Goal: Information Seeking & Learning: Learn about a topic

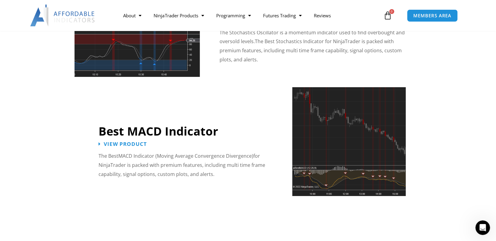
scroll to position [1339, 0]
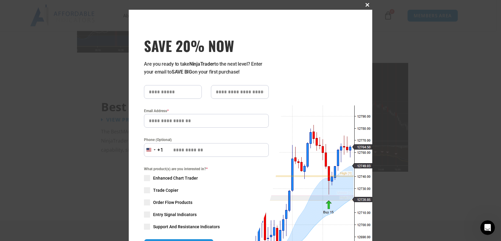
click at [365, 4] on span at bounding box center [368, 5] width 10 height 4
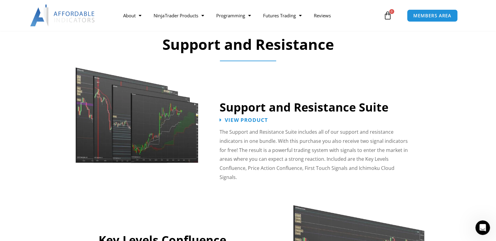
scroll to position [517, 0]
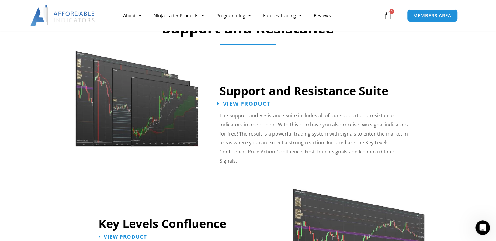
click at [235, 104] on span "View Product" at bounding box center [246, 104] width 47 height 6
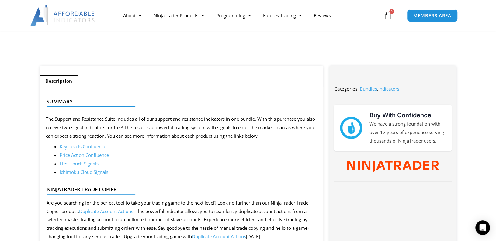
scroll to position [213, 0]
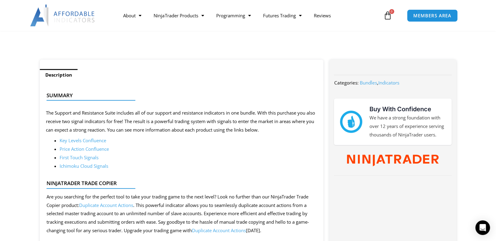
click at [96, 140] on link "Key Levels Confluence" at bounding box center [83, 141] width 47 height 6
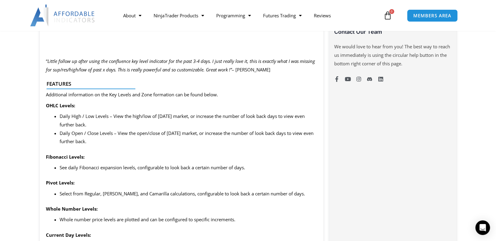
scroll to position [487, 0]
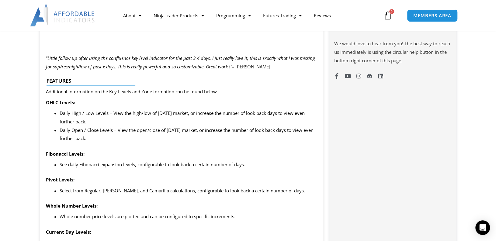
drag, startPoint x: 12, startPoint y: 62, endPoint x: 20, endPoint y: 65, distance: 8.0
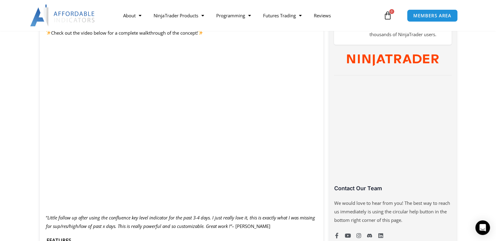
scroll to position [335, 0]
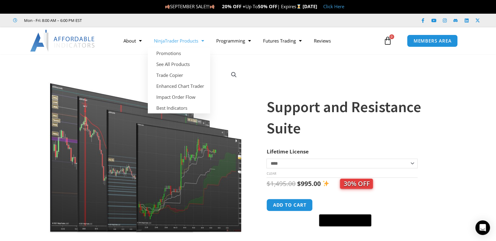
click at [189, 40] on link "NinjaTrader Products" at bounding box center [179, 41] width 62 height 14
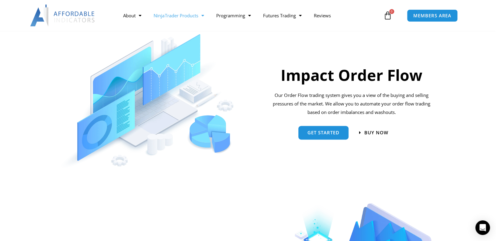
scroll to position [457, 0]
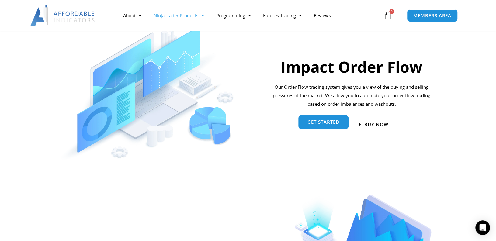
click at [324, 123] on span "Get started" at bounding box center [324, 122] width 32 height 5
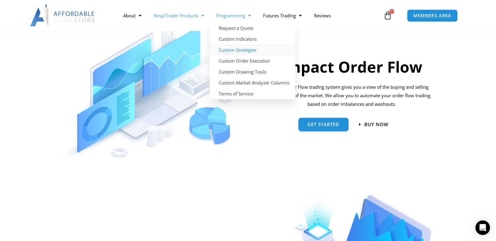
click at [230, 50] on link "Custom Strategies" at bounding box center [253, 49] width 86 height 11
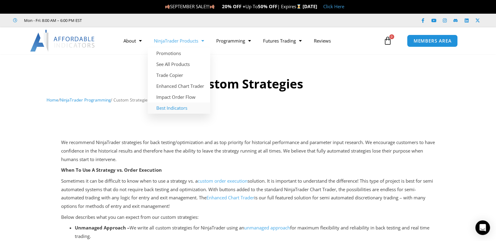
click at [172, 108] on link "Best Indicators" at bounding box center [179, 108] width 62 height 11
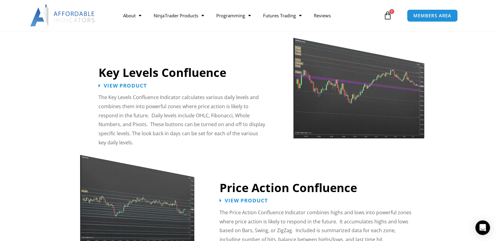
scroll to position [670, 0]
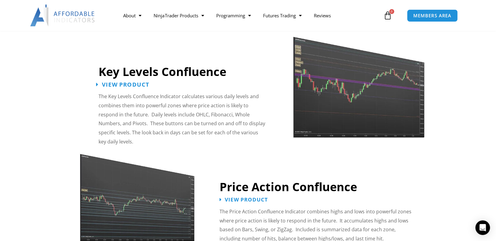
click at [121, 82] on span "View Product" at bounding box center [125, 85] width 47 height 6
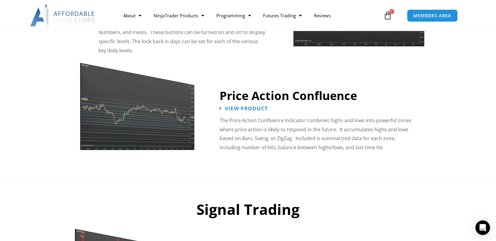
scroll to position [761, 0]
click at [230, 105] on span "View Product" at bounding box center [246, 108] width 47 height 6
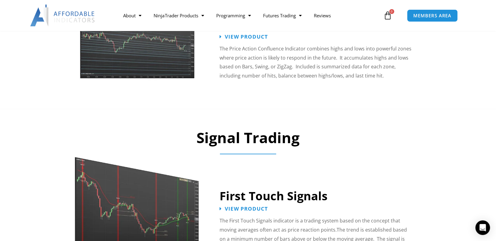
scroll to position [913, 0]
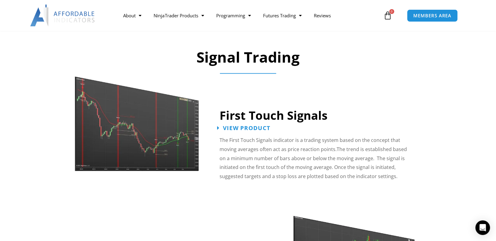
click at [236, 126] on span "View Product" at bounding box center [246, 129] width 47 height 6
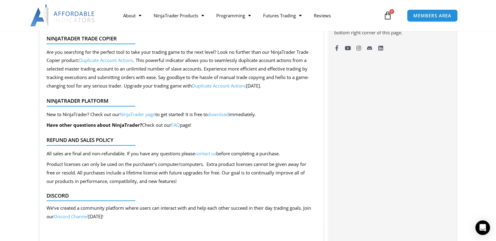
scroll to position [517, 0]
